Goal: Use online tool/utility: Utilize a website feature to perform a specific function

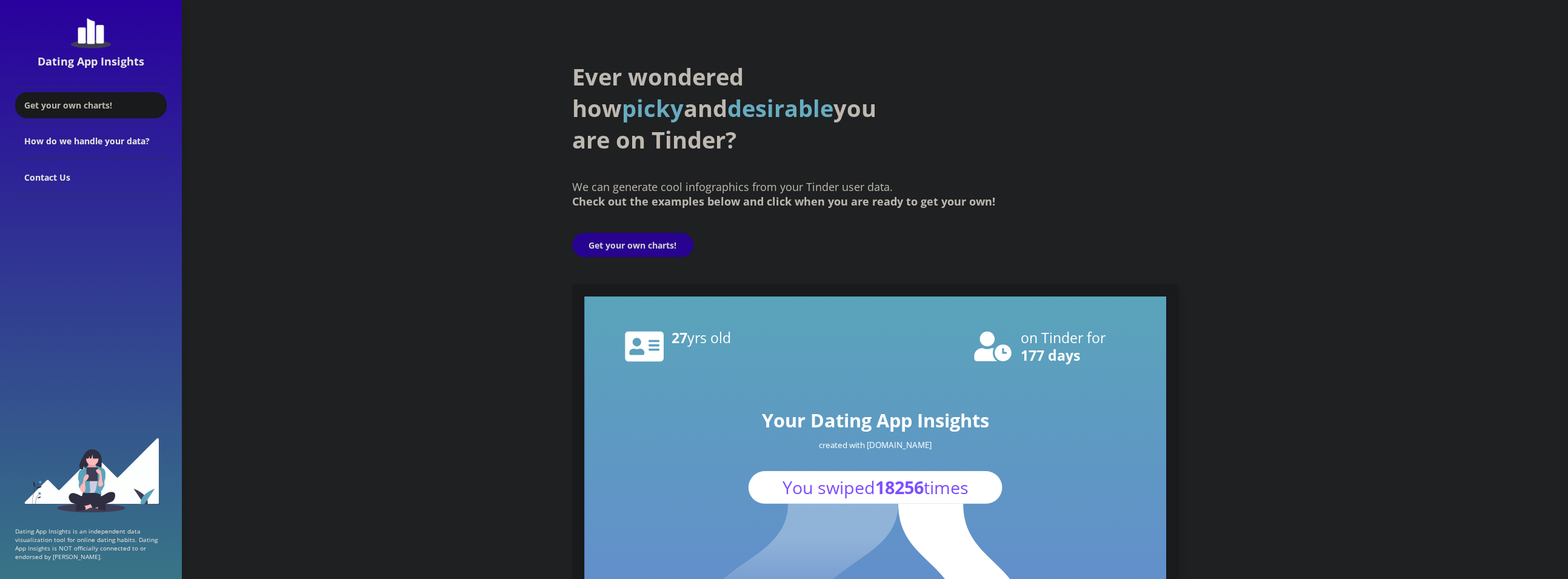
click at [601, 239] on button "Get your own charts!" at bounding box center [633, 245] width 121 height 24
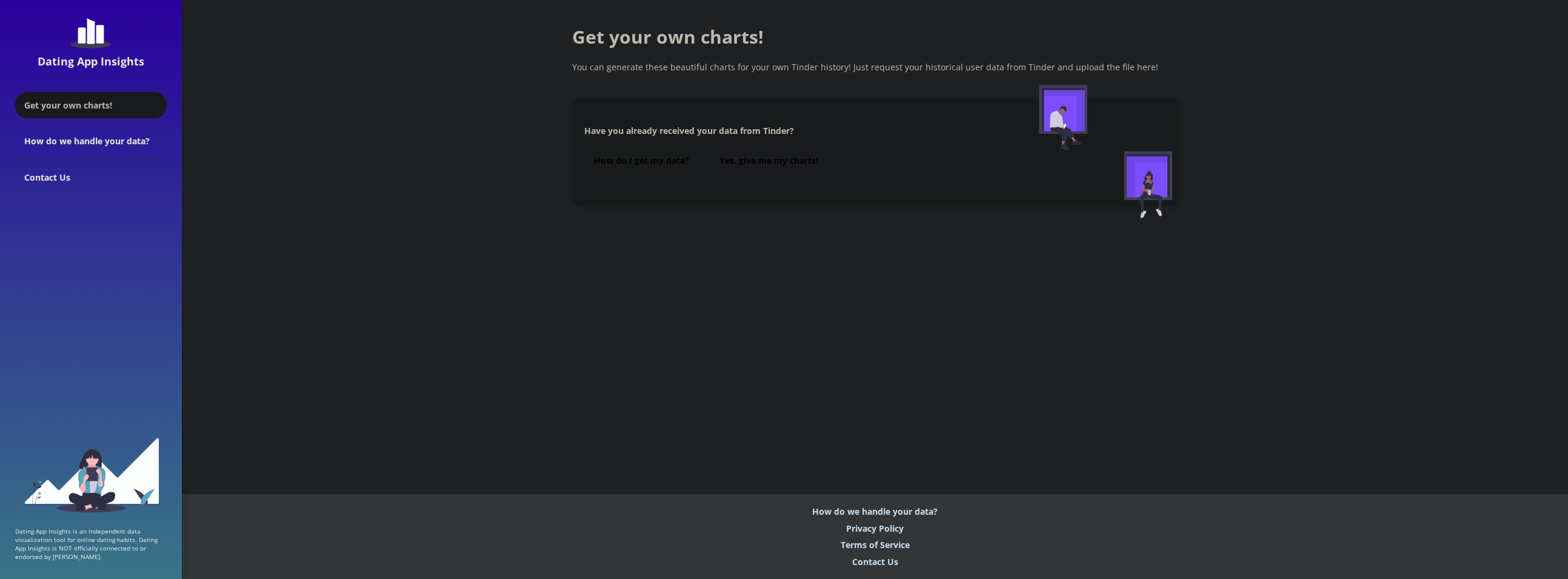
click at [772, 166] on button "Yes, give me my charts!" at bounding box center [769, 161] width 115 height 24
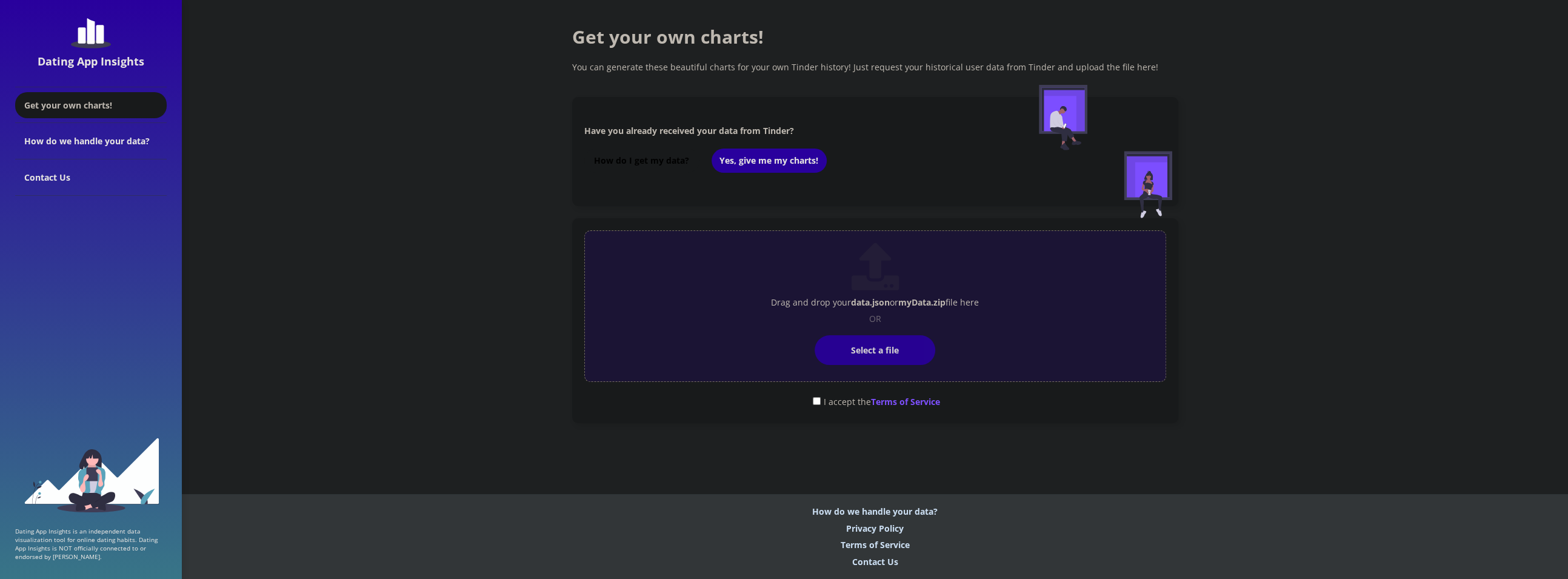
click at [847, 346] on label "Select a file" at bounding box center [875, 350] width 121 height 30
click at [876, 330] on input "Select a file" at bounding box center [876, 330] width 0 height 0
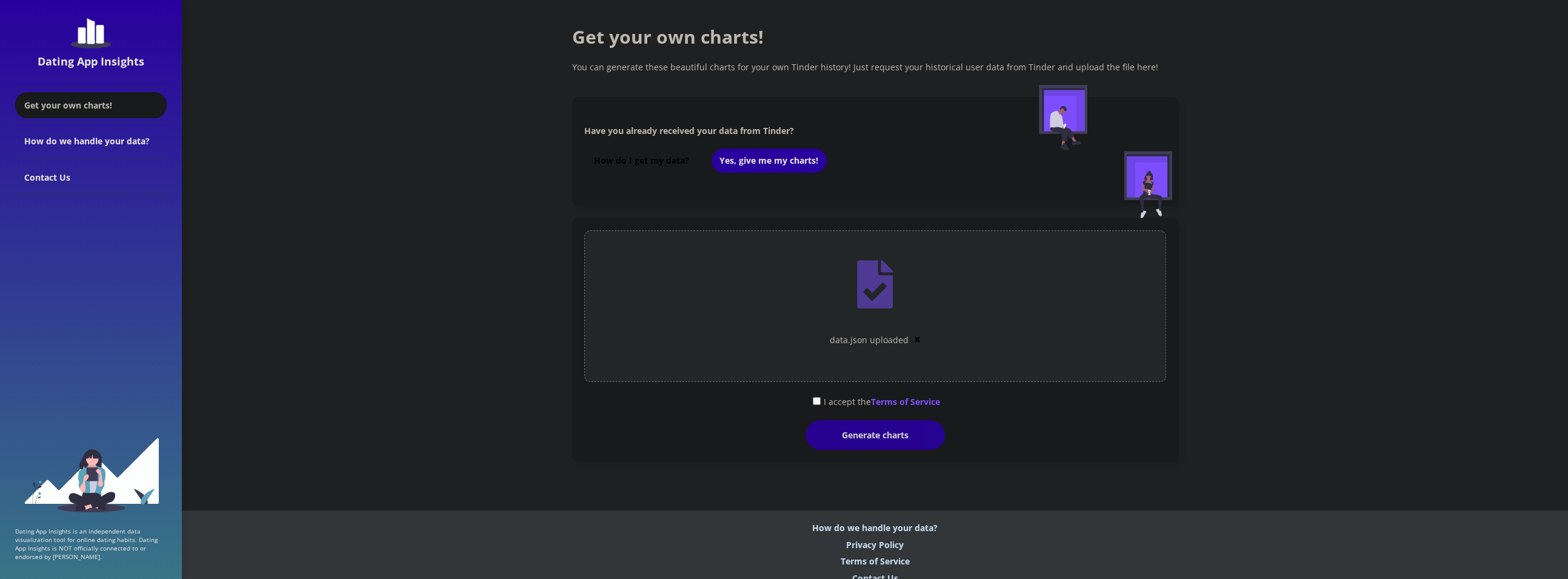
click at [840, 446] on div "Generate charts" at bounding box center [875, 435] width 140 height 30
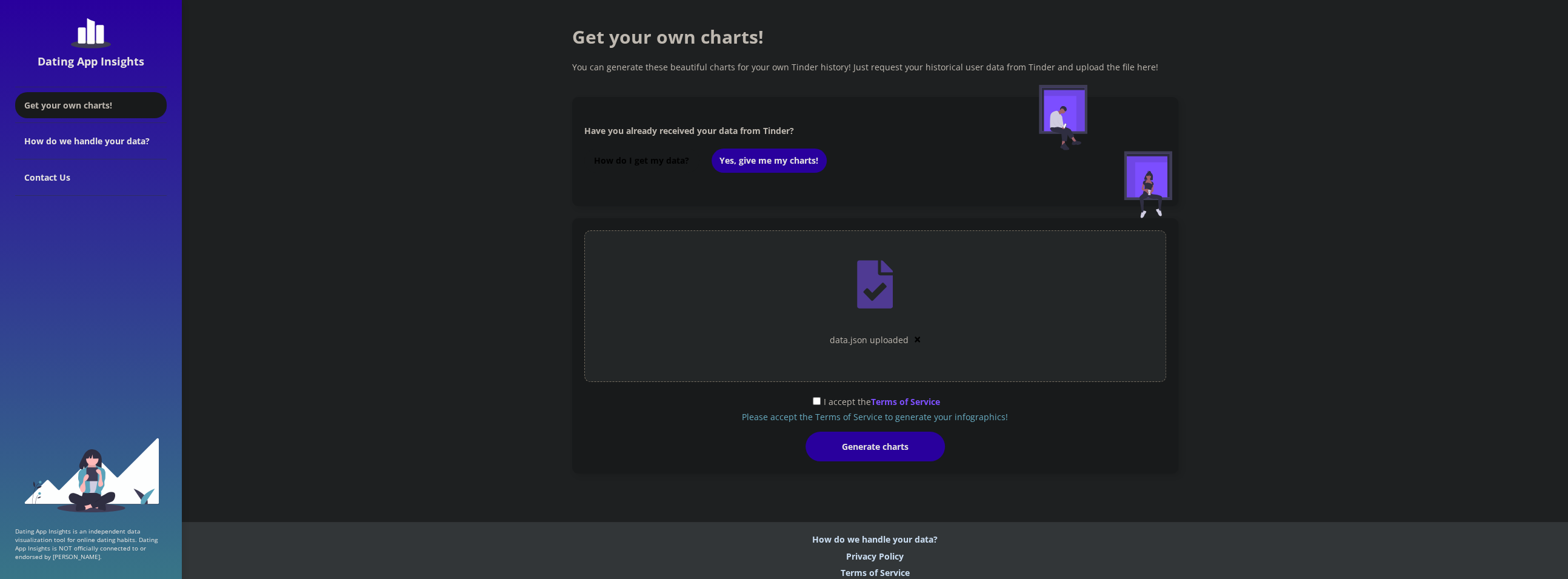
click at [814, 402] on input "checkbox" at bounding box center [817, 401] width 8 height 8
checkbox input "true"
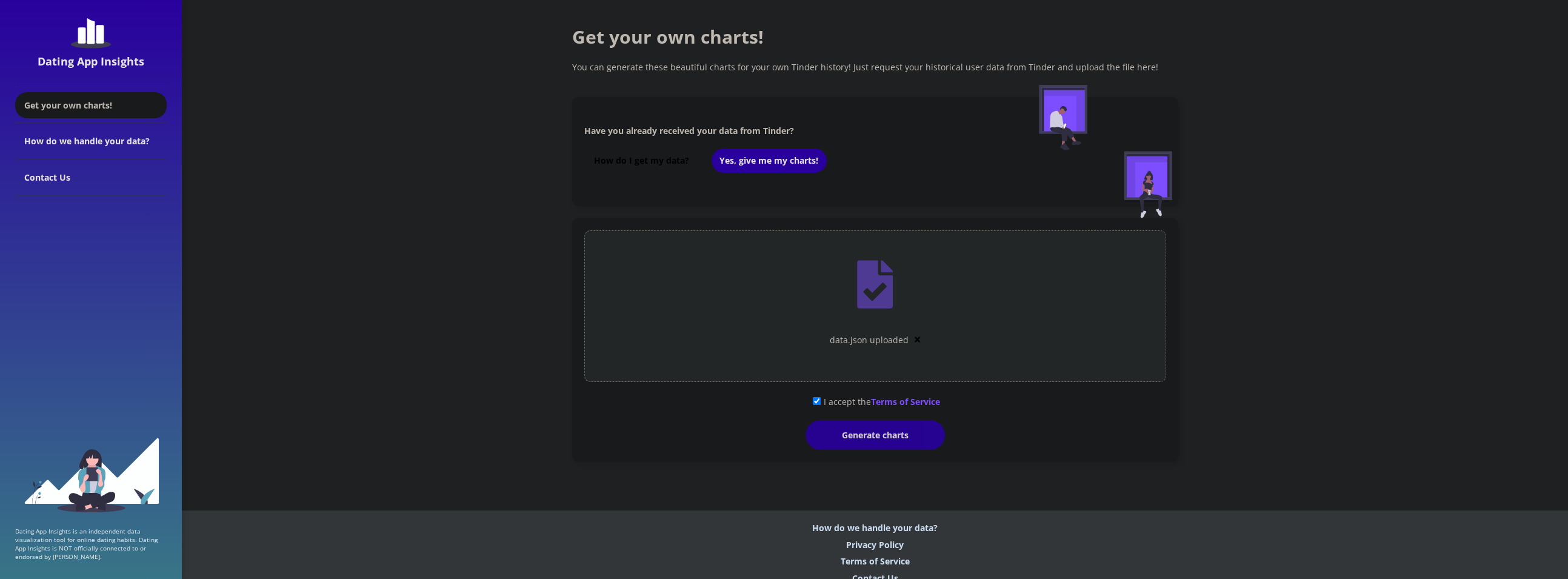
click at [834, 443] on div "Generate charts" at bounding box center [875, 435] width 140 height 30
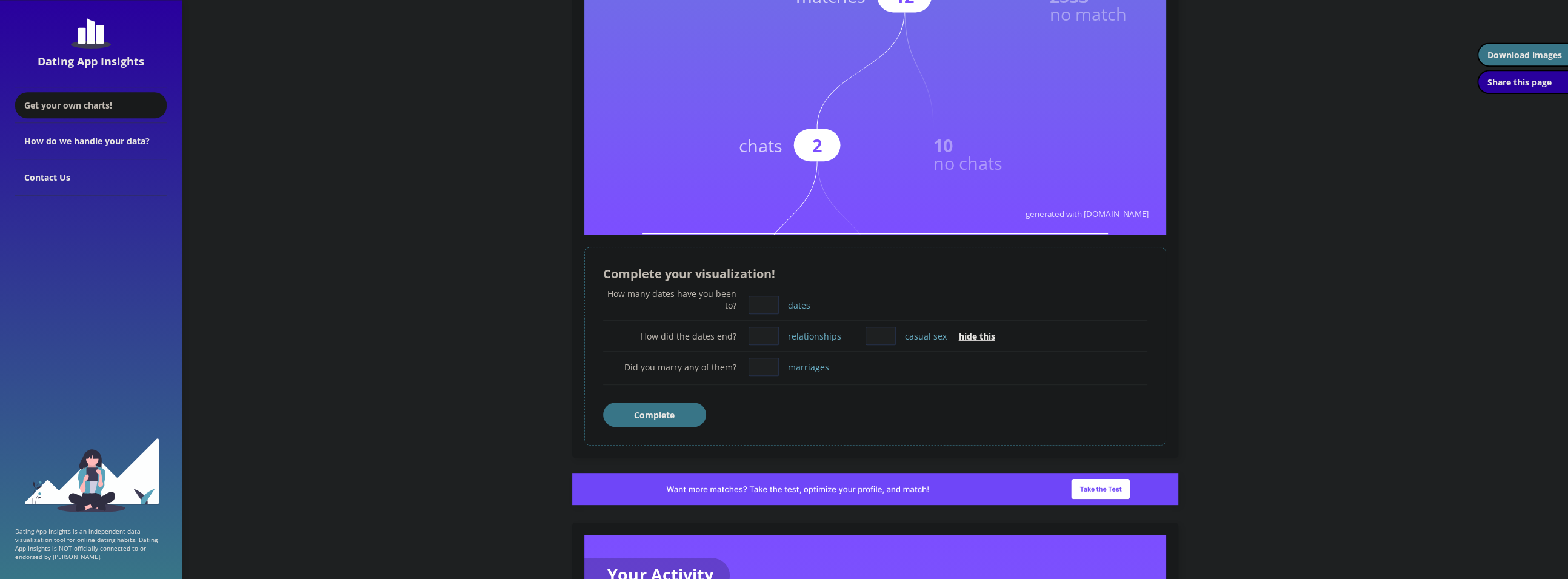
scroll to position [603, 0]
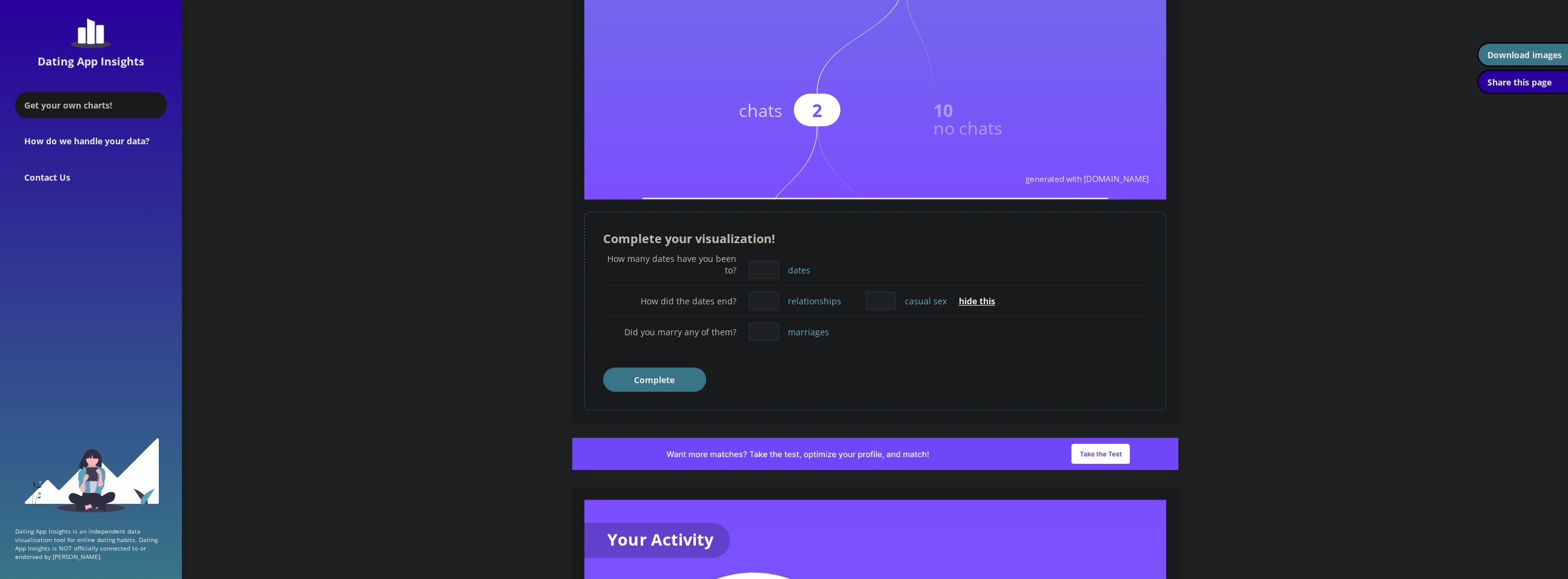
click at [764, 270] on input "dates" at bounding box center [764, 270] width 31 height 18
type input "0"
click at [773, 303] on input "relationships" at bounding box center [764, 301] width 31 height 18
type input "0"
click at [876, 302] on input "casual sex" at bounding box center [881, 301] width 31 height 18
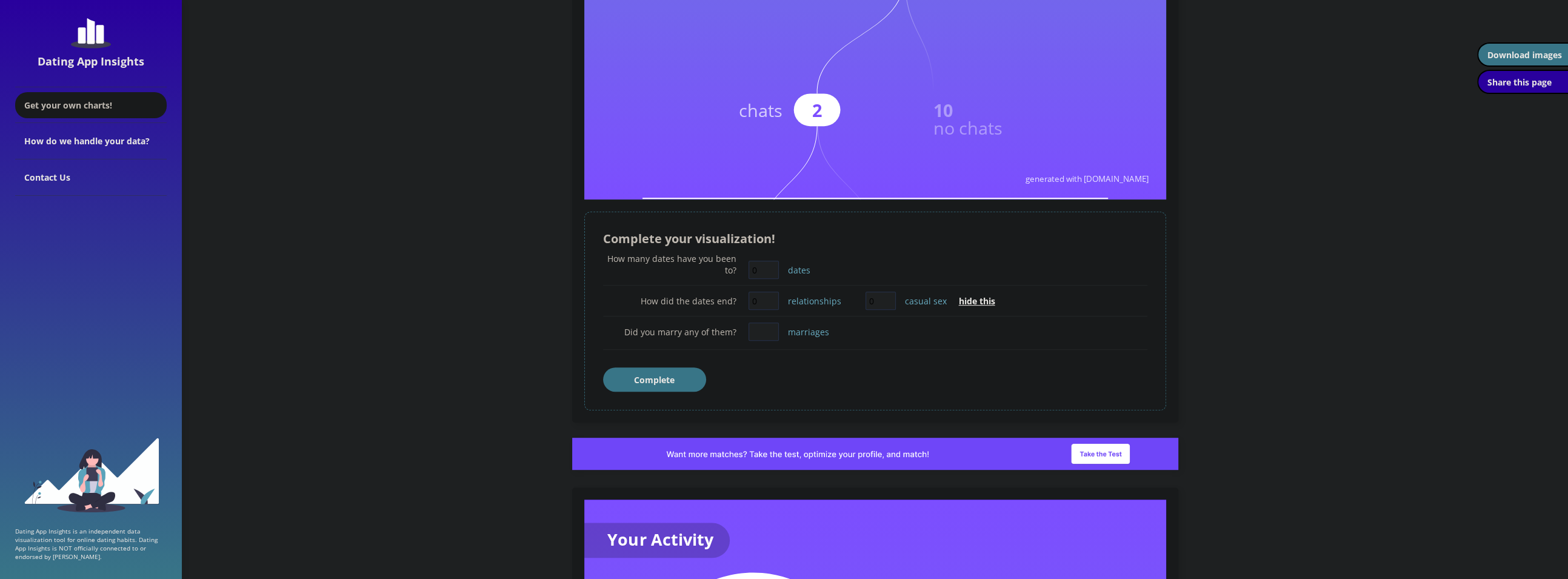
type input "0"
click at [766, 330] on input "marriages" at bounding box center [764, 332] width 31 height 18
type input "0"
click at [679, 377] on button "Complete" at bounding box center [654, 380] width 103 height 24
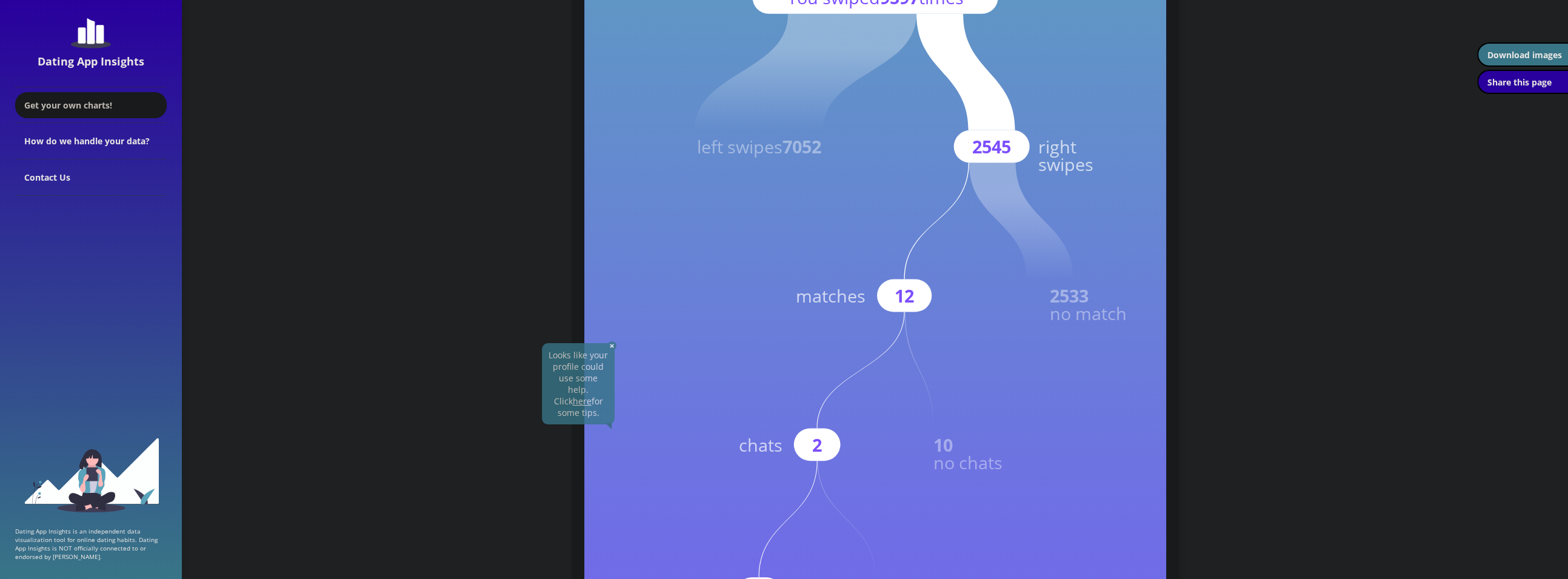
scroll to position [0, 0]
